Goal: Task Accomplishment & Management: Manage account settings

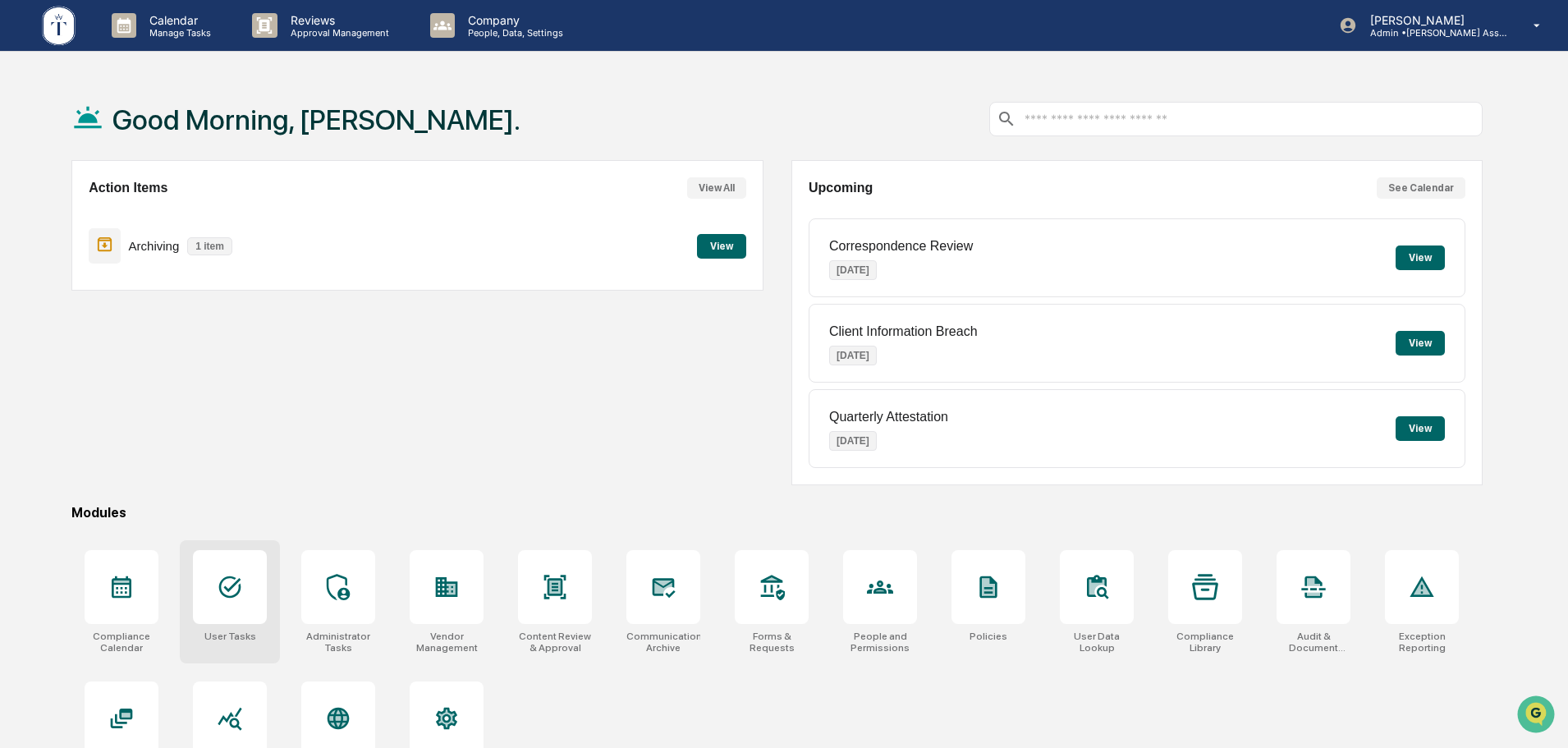
click at [225, 588] on icon at bounding box center [230, 587] width 22 height 22
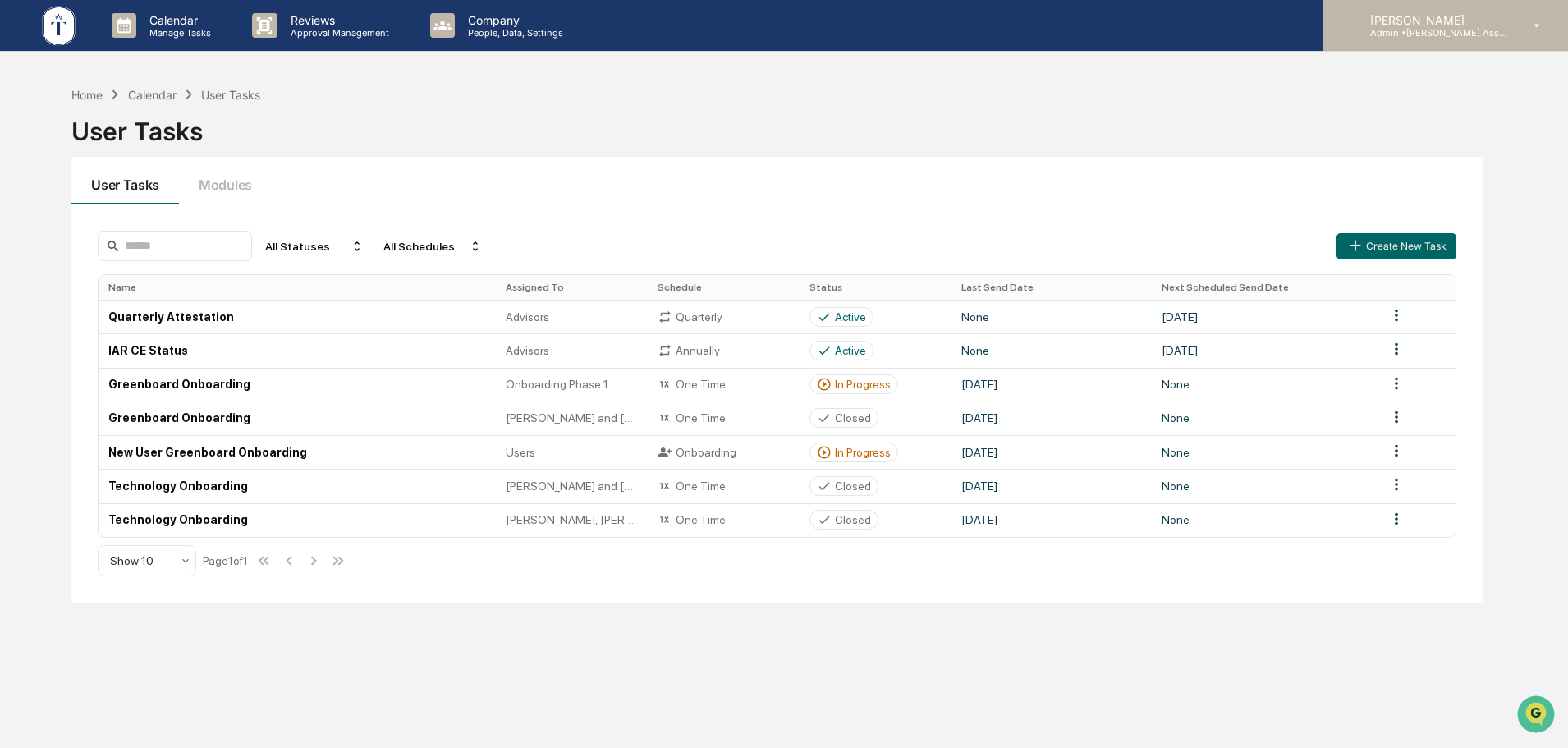
click at [1433, 34] on p "Admin • Tucker Asset Management LLC" at bounding box center [1433, 33] width 153 height 12
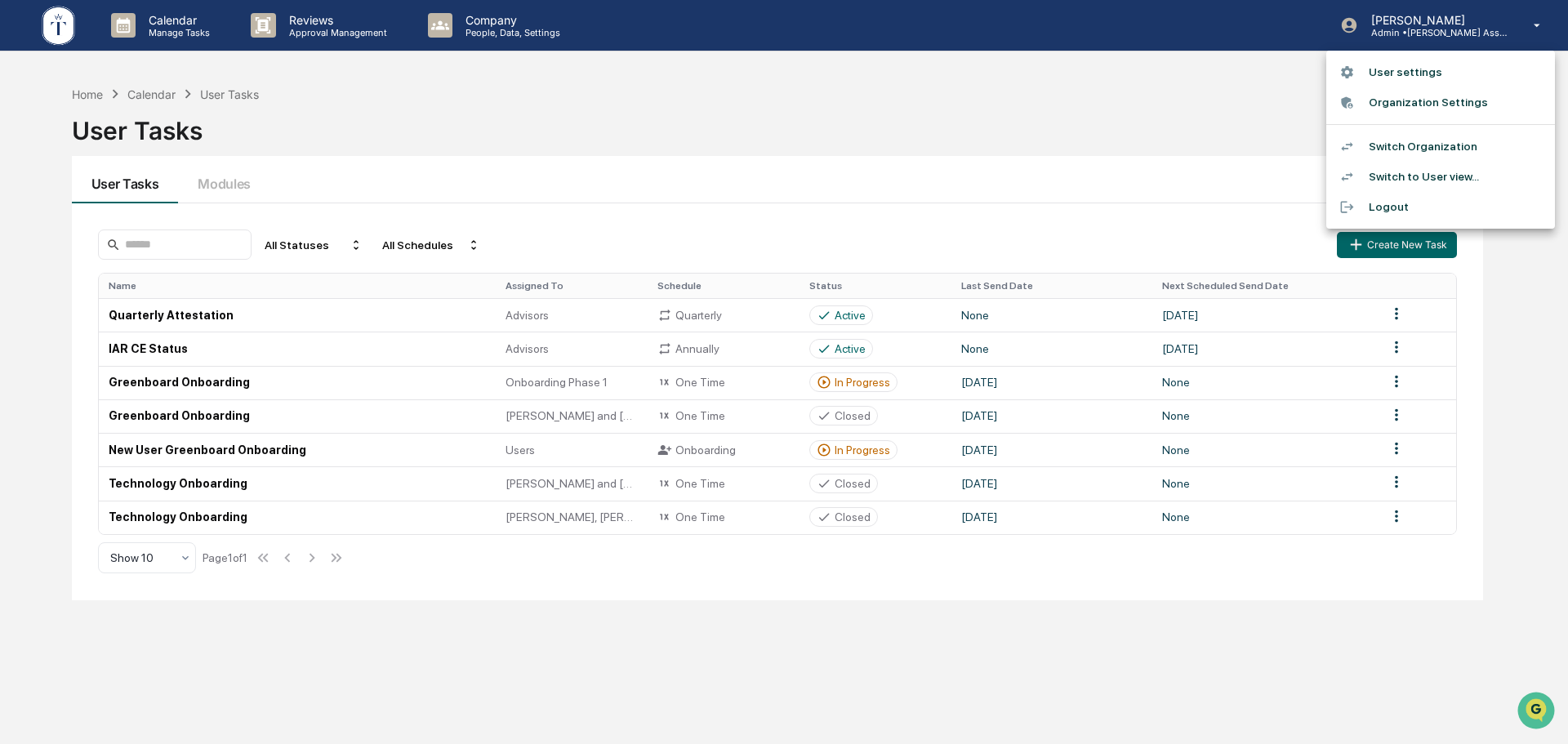
click at [1411, 149] on li "Switch Organization" at bounding box center [1441, 146] width 229 height 31
